Goal: Task Accomplishment & Management: Use online tool/utility

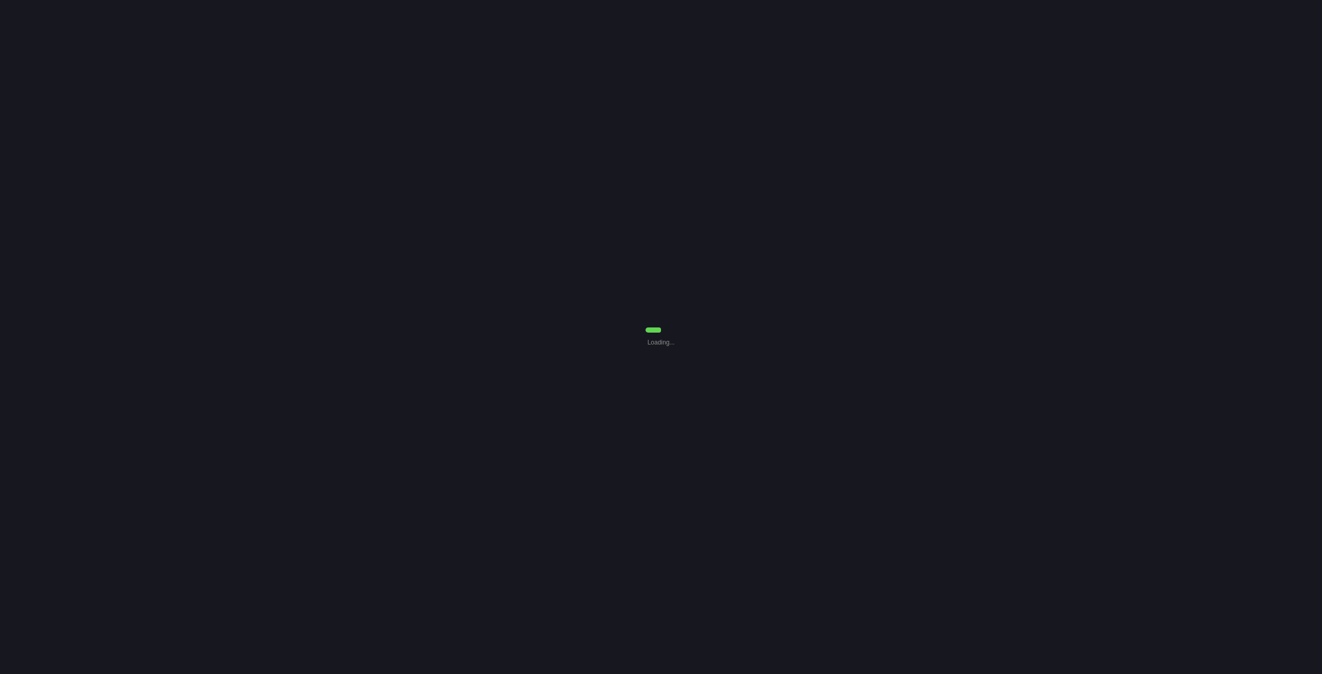
select select "0"
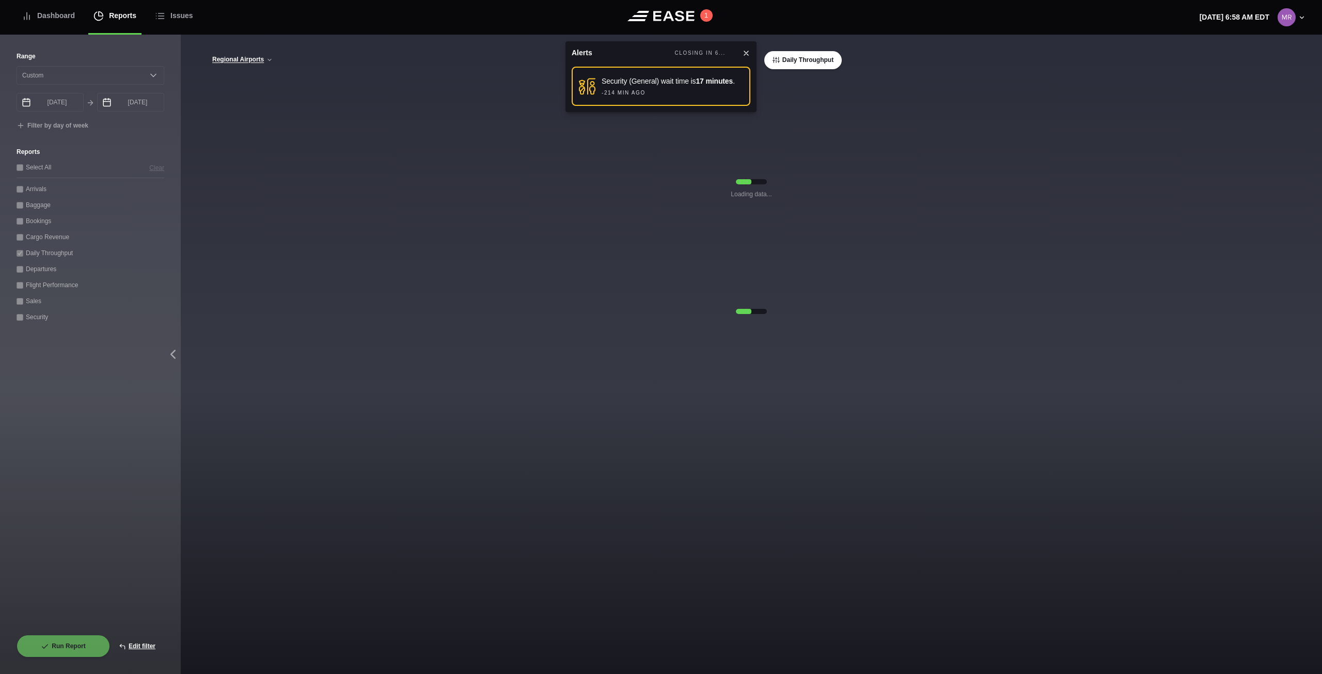
click at [748, 53] on icon at bounding box center [746, 53] width 8 height 8
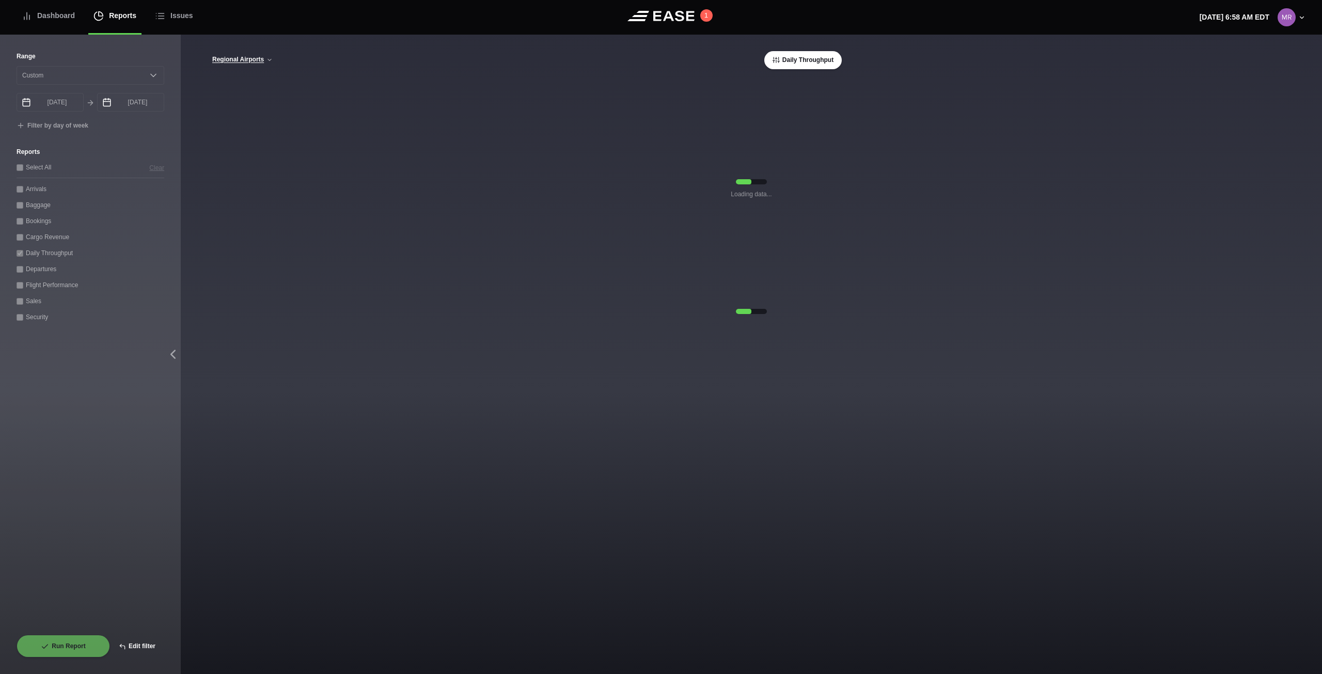
click at [133, 646] on button "Edit filter" at bounding box center [137, 645] width 54 height 23
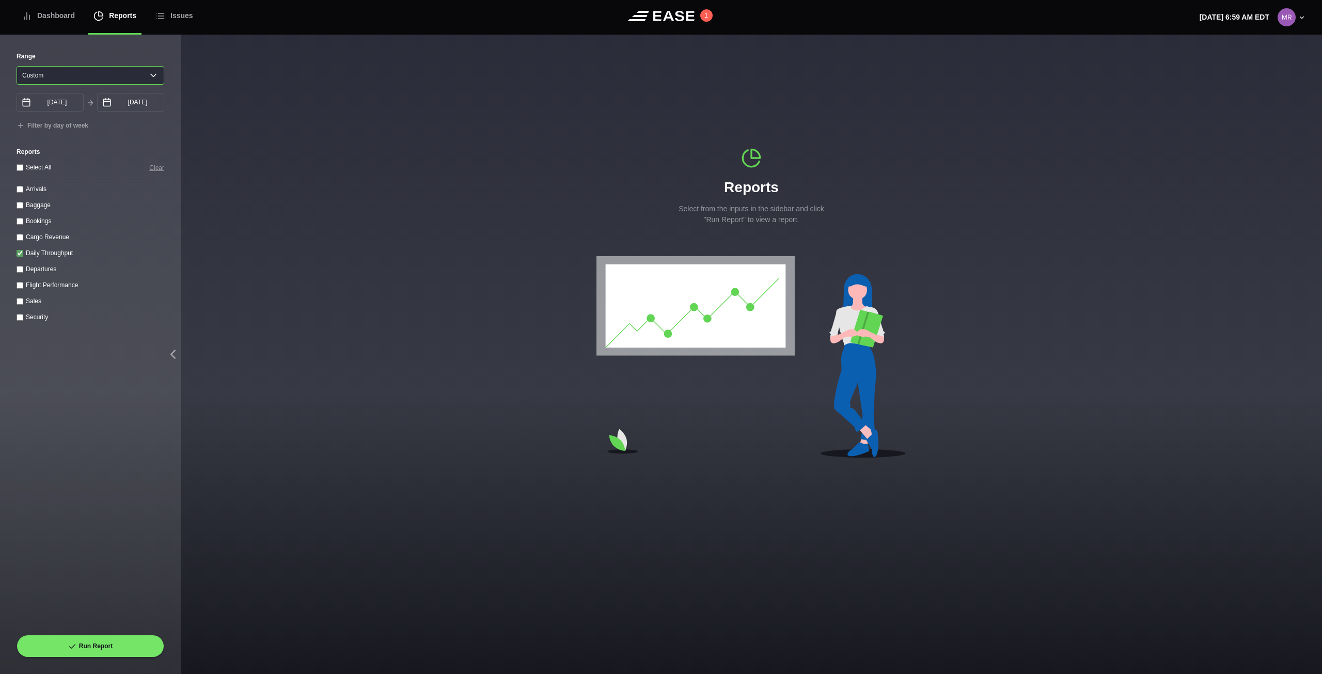
click at [141, 80] on select "Yesterday Last 7 days Last 14 days Last 30 days Last 6 weeks Custom" at bounding box center [91, 75] width 148 height 19
select select "7"
click at [17, 66] on select "Yesterday Last 7 days Last 14 days Last 30 days Last 6 weeks Custom" at bounding box center [91, 75] width 148 height 19
type input "[DATE]"
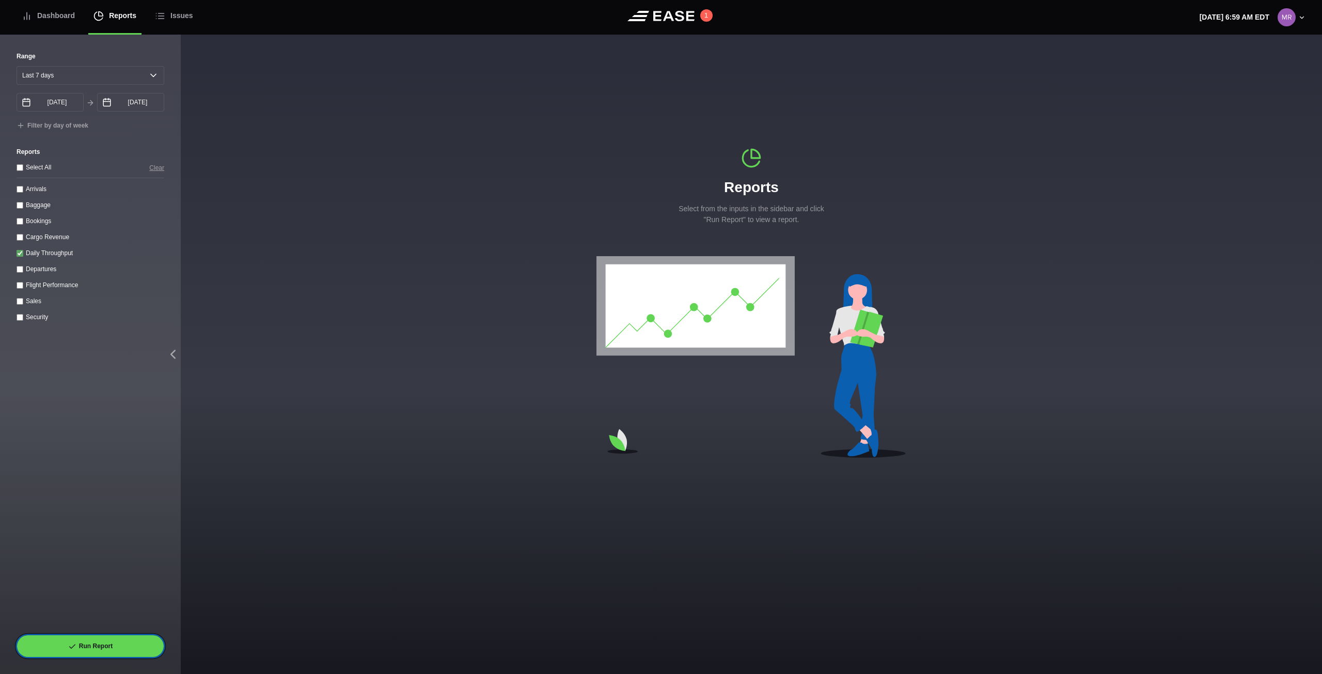
click at [137, 651] on button "Run Report" at bounding box center [91, 645] width 148 height 23
select select "7"
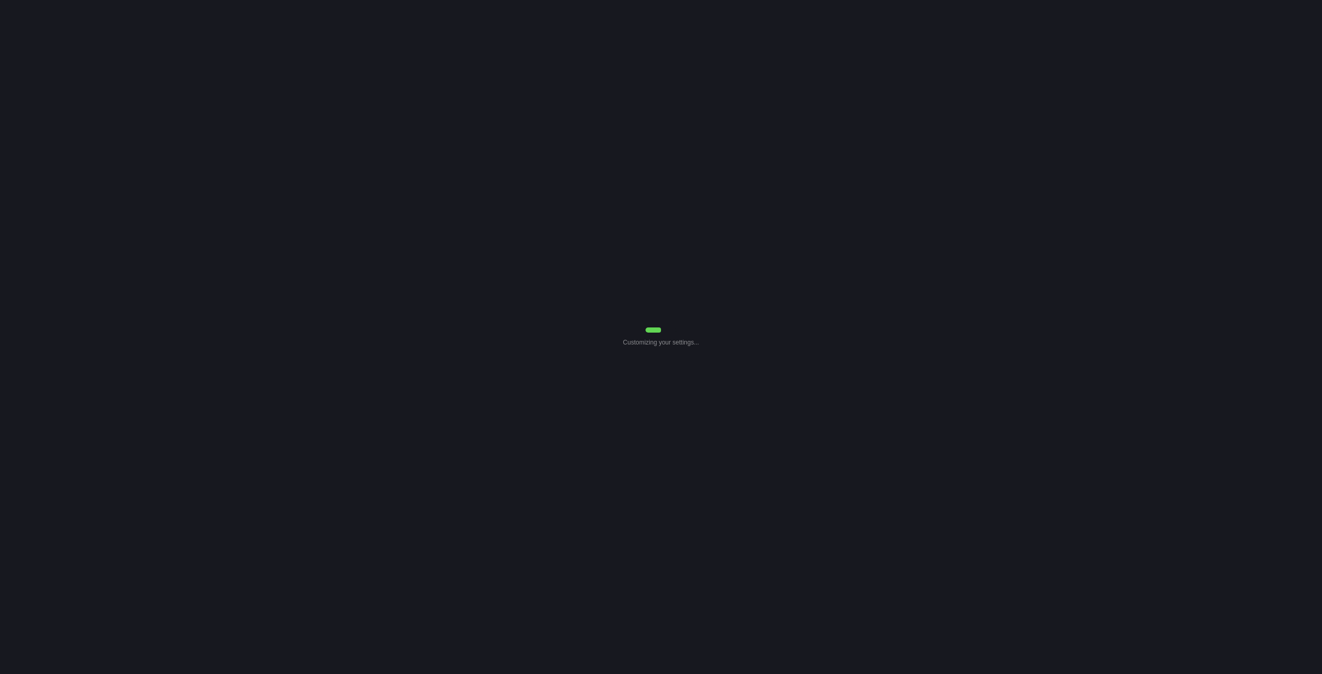
select select "7"
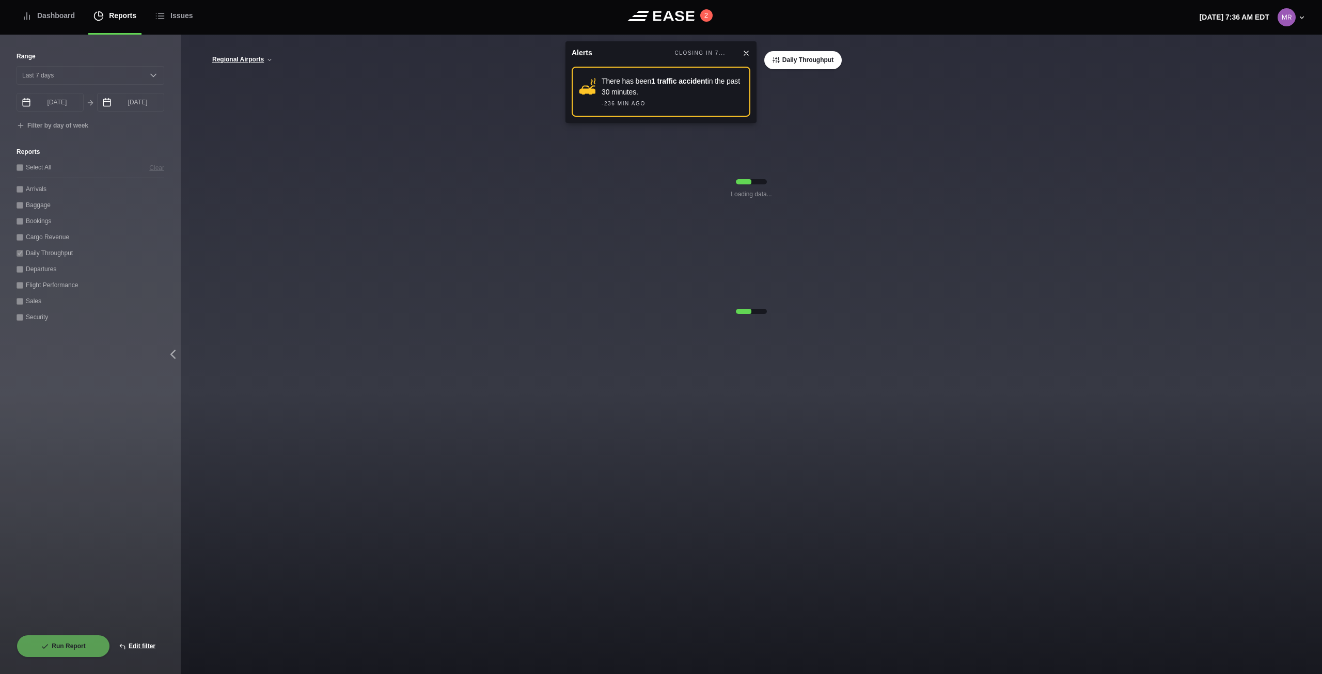
click at [745, 55] on icon at bounding box center [746, 53] width 8 height 8
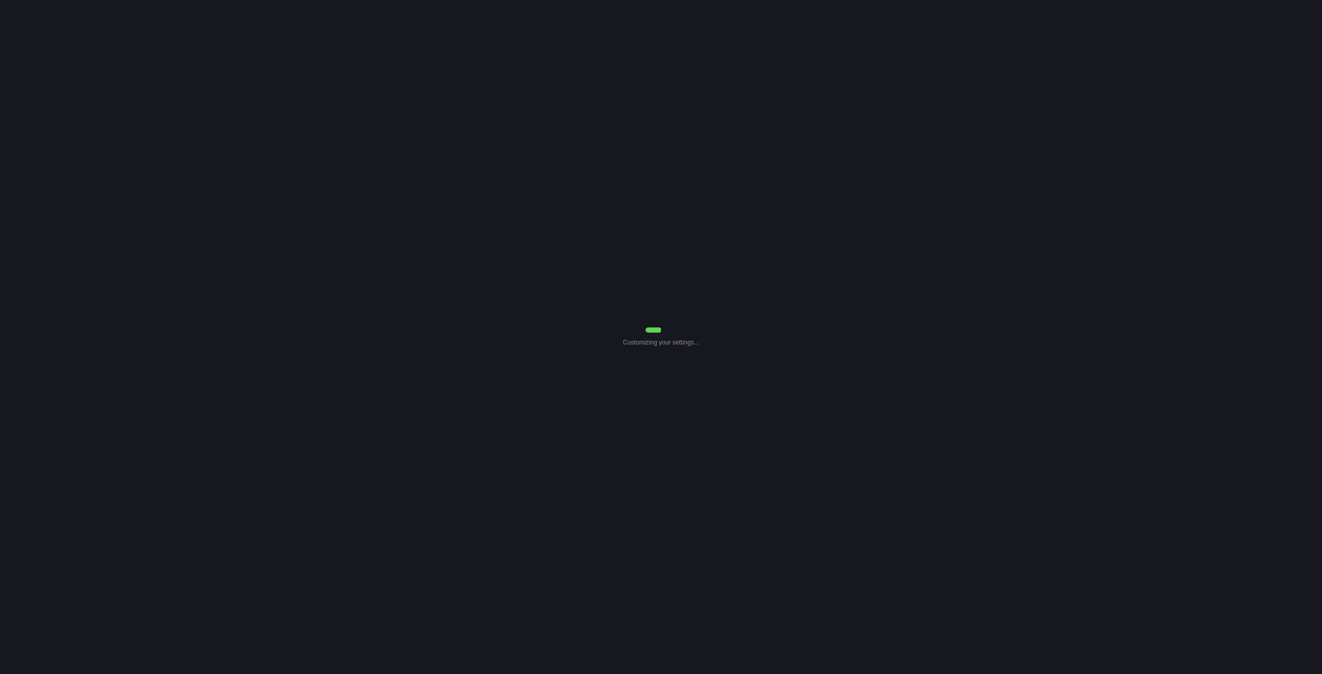
select select "7"
